Goal: Transaction & Acquisition: Obtain resource

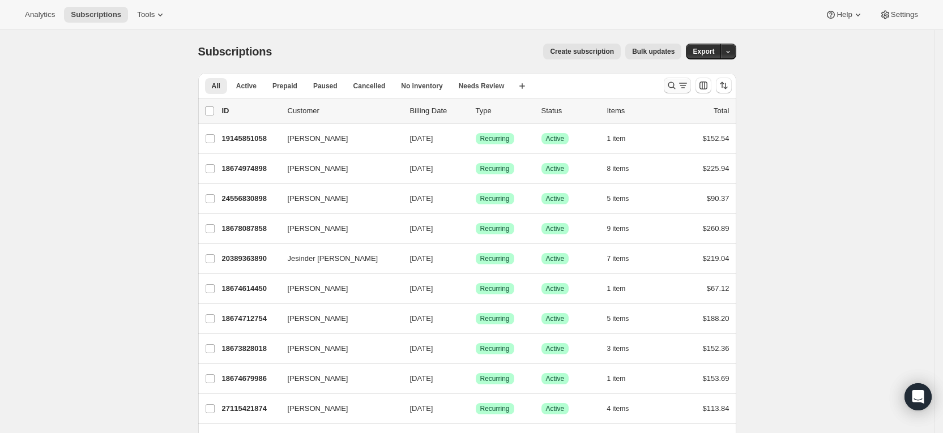
click at [675, 86] on icon "Search and filter results" at bounding box center [671, 85] width 11 height 11
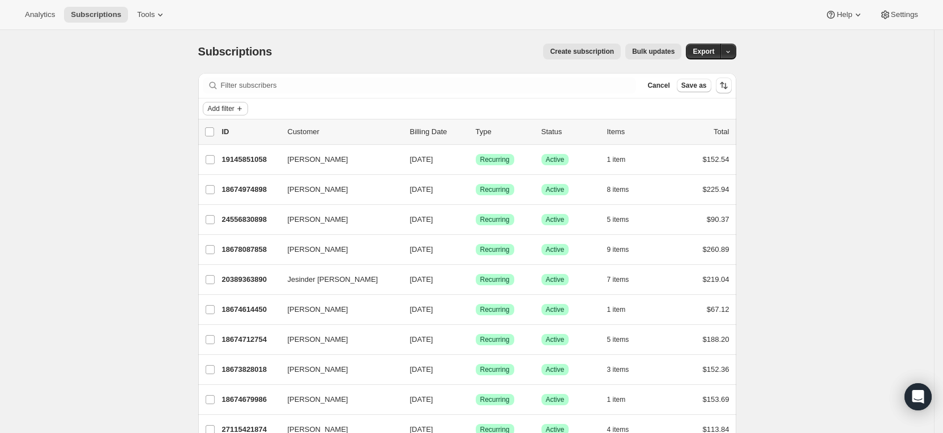
click at [228, 108] on span "Add filter" at bounding box center [221, 108] width 27 height 9
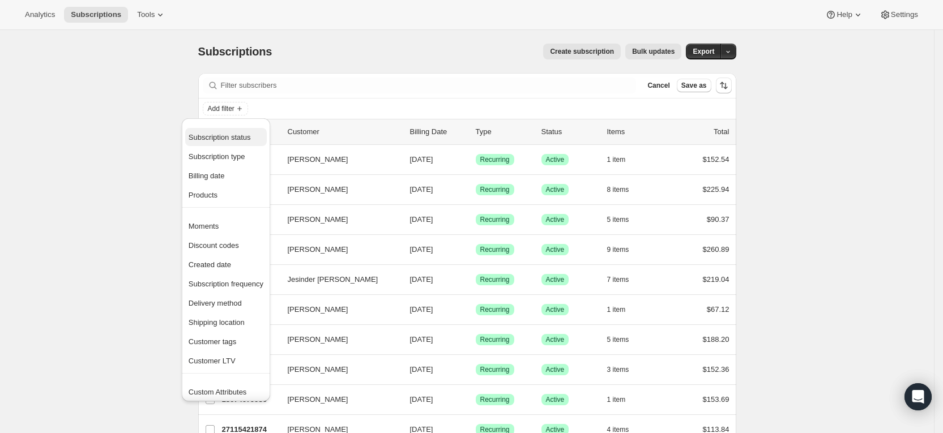
click at [223, 137] on span "Subscription status" at bounding box center [220, 137] width 62 height 8
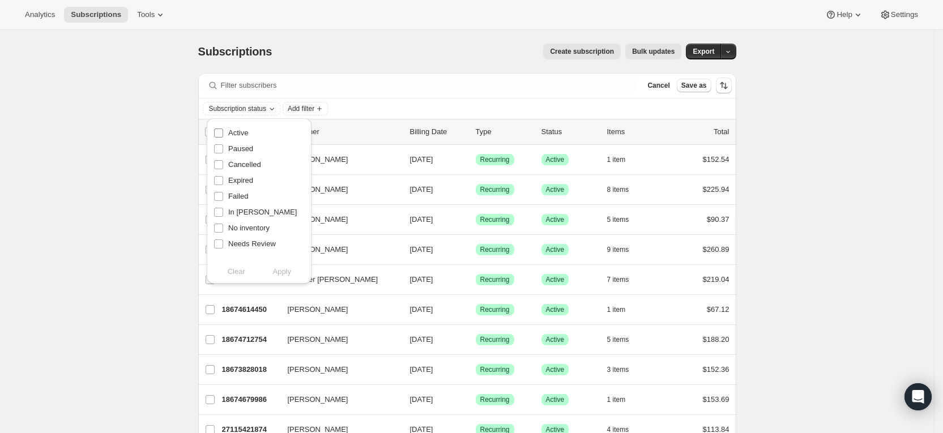
click at [218, 138] on span at bounding box center [219, 133] width 10 height 10
click at [218, 138] on input "Active" at bounding box center [218, 133] width 9 height 9
checkbox input "true"
click at [219, 147] on input "Paused" at bounding box center [218, 148] width 9 height 9
checkbox input "true"
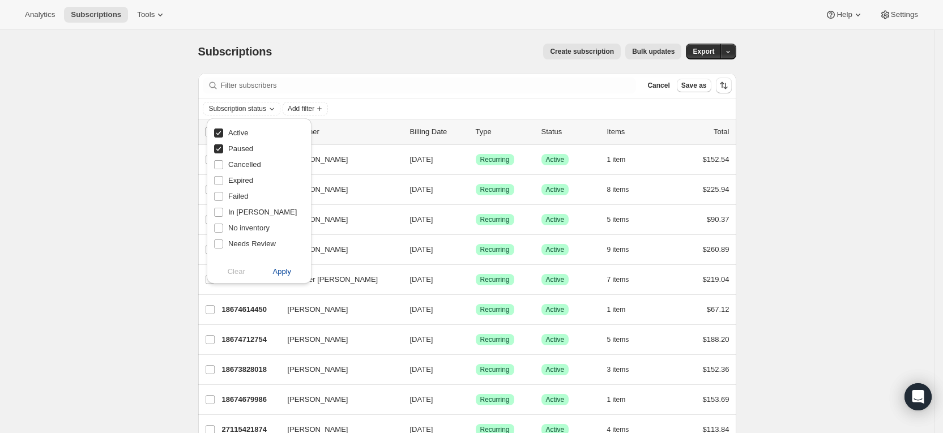
click at [274, 269] on span "Apply" at bounding box center [282, 271] width 19 height 11
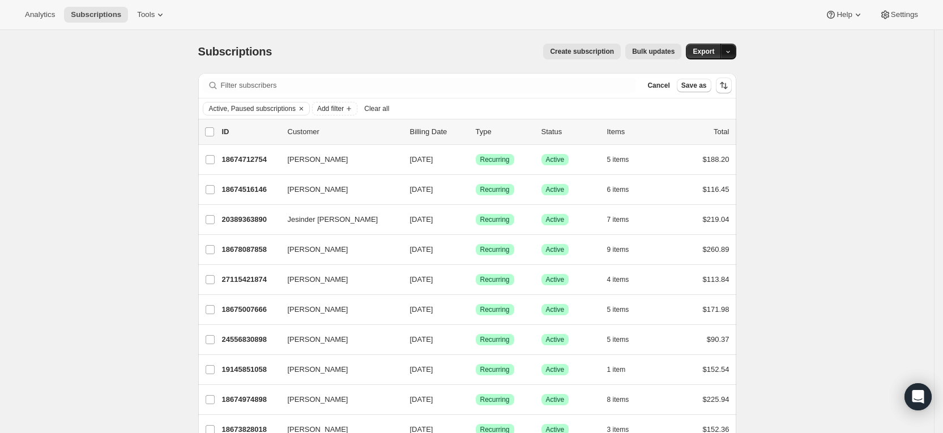
click at [732, 52] on icon "button" at bounding box center [728, 51] width 7 height 7
click at [701, 72] on span "Subscription data" at bounding box center [672, 75] width 57 height 8
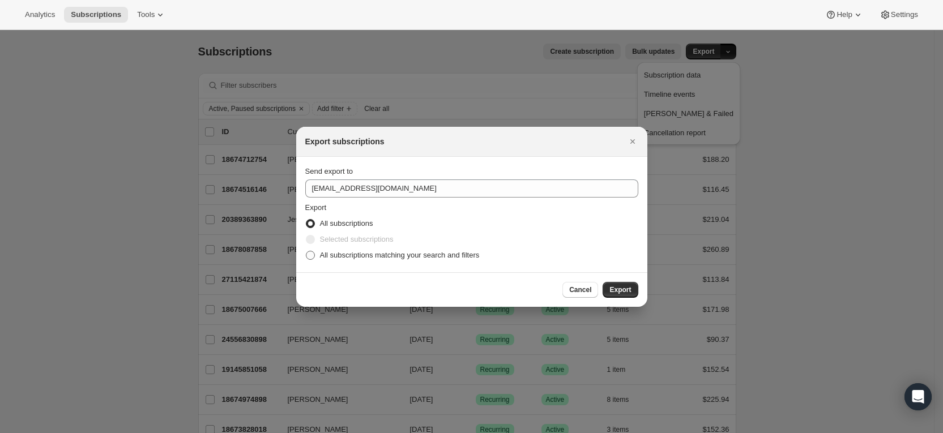
click at [320, 257] on span "All subscriptions matching your search and filters" at bounding box center [400, 255] width 160 height 8
click at [307, 252] on input "All subscriptions matching your search and filters" at bounding box center [306, 251] width 1 height 1
radio input "true"
click at [625, 292] on span "Export" at bounding box center [621, 290] width 22 height 9
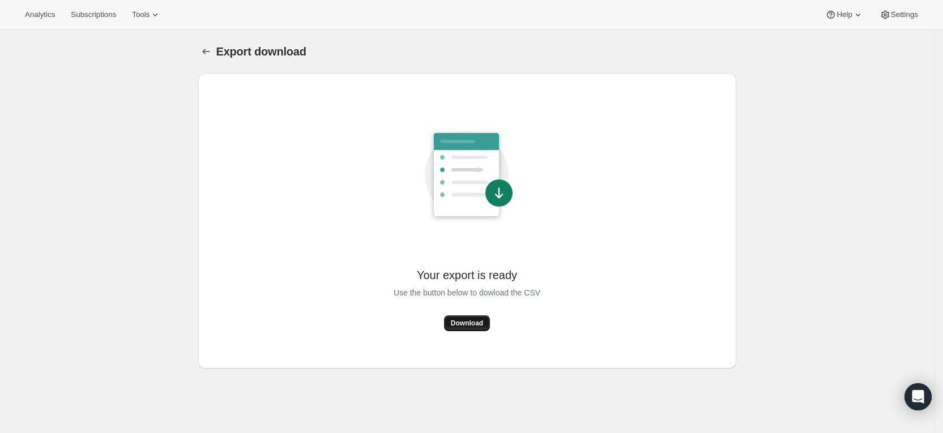
click at [454, 331] on div "Your export is ready Use the button below to dowload the CSV Download" at bounding box center [467, 221] width 520 height 278
click at [471, 324] on span "Download" at bounding box center [467, 323] width 32 height 9
